Goal: Browse casually: Explore the website without a specific task or goal

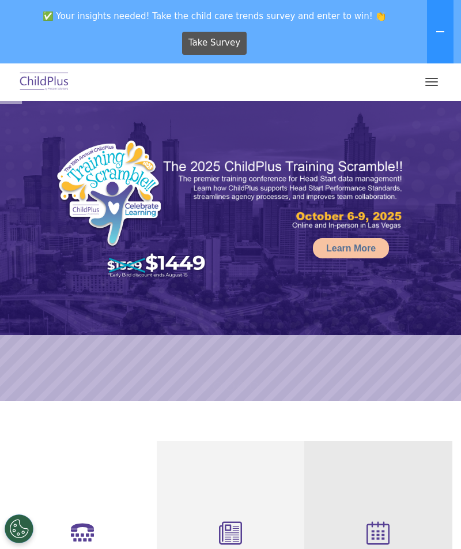
scroll to position [67, 0]
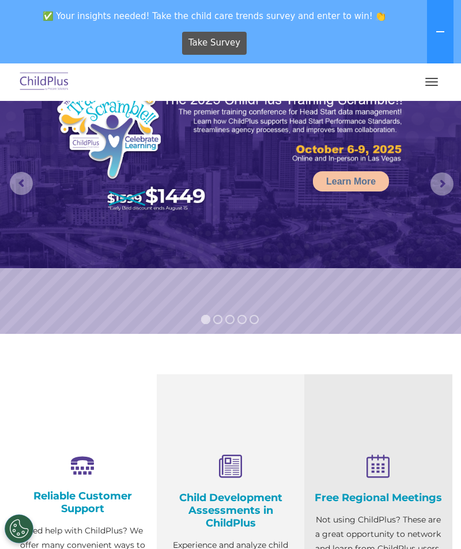
select select "MEDIUM"
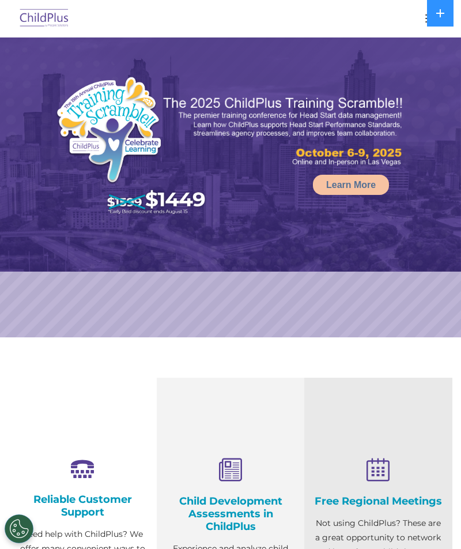
select select "MEDIUM"
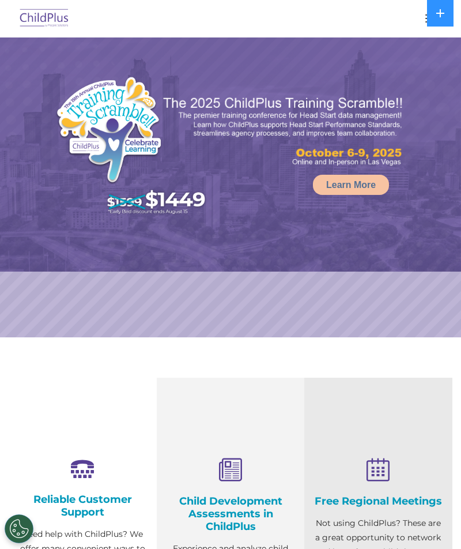
select select "MEDIUM"
